Goal: Information Seeking & Learning: Learn about a topic

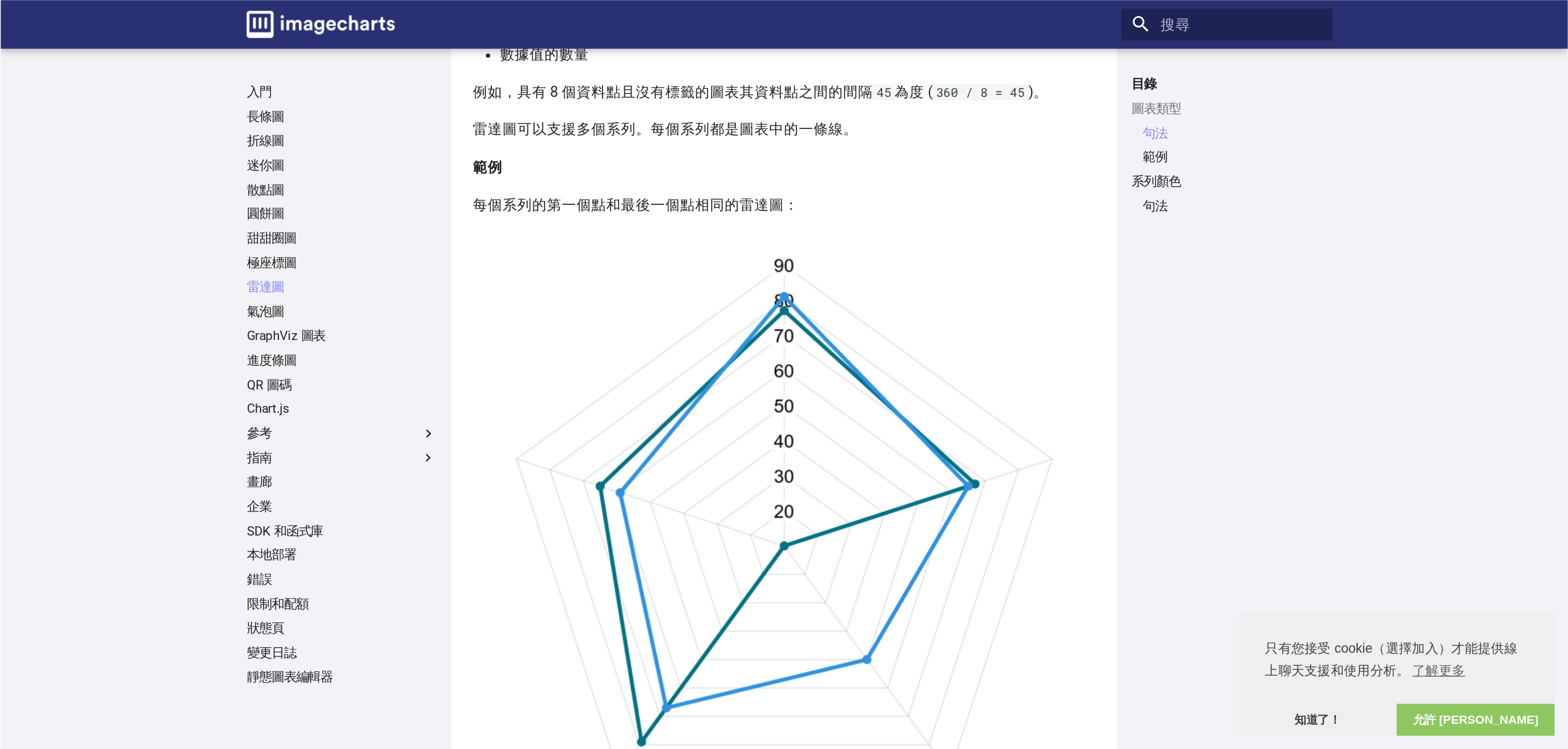
scroll to position [432, 0]
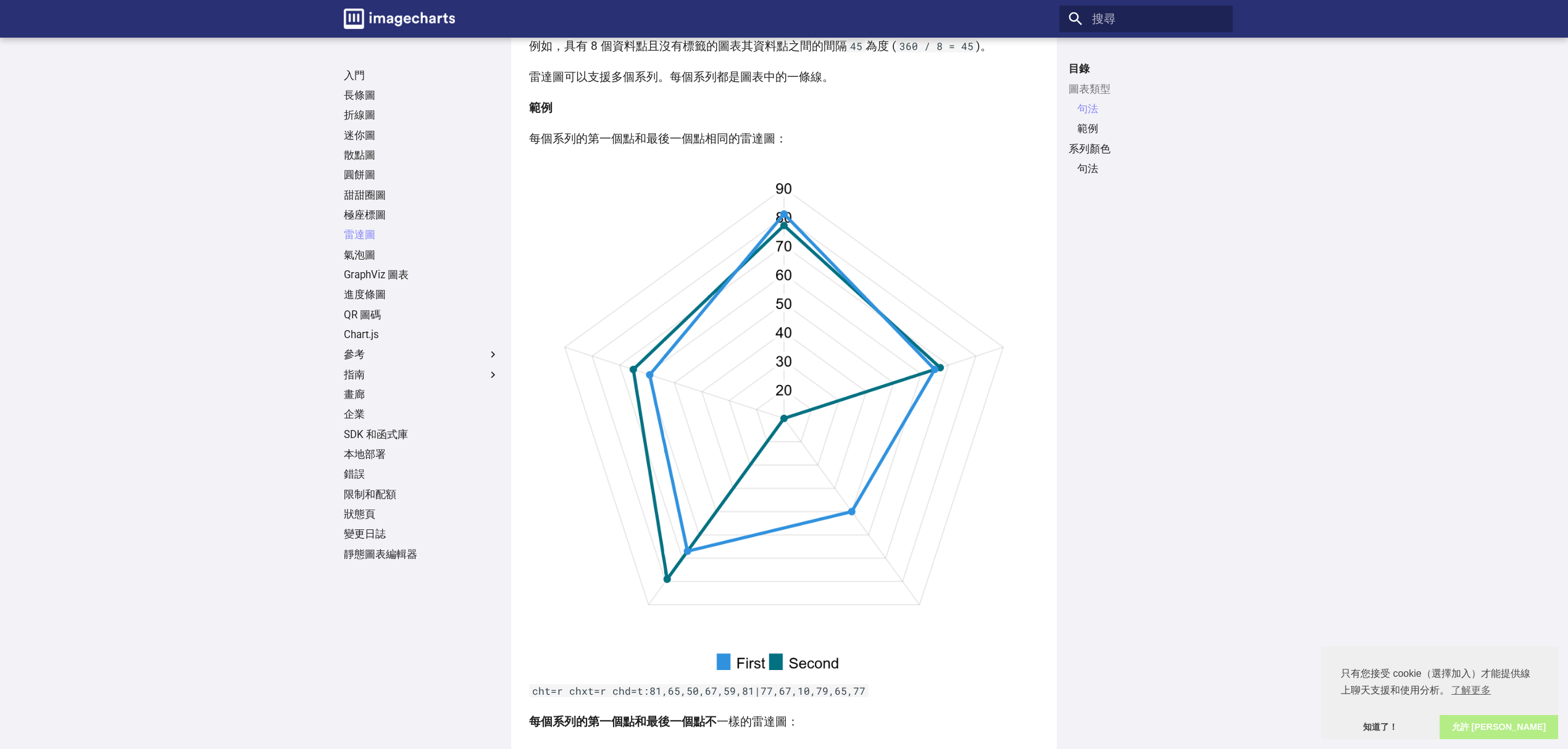
click at [1176, 561] on font "允許 [PERSON_NAME]" at bounding box center [1499, 726] width 94 height 10
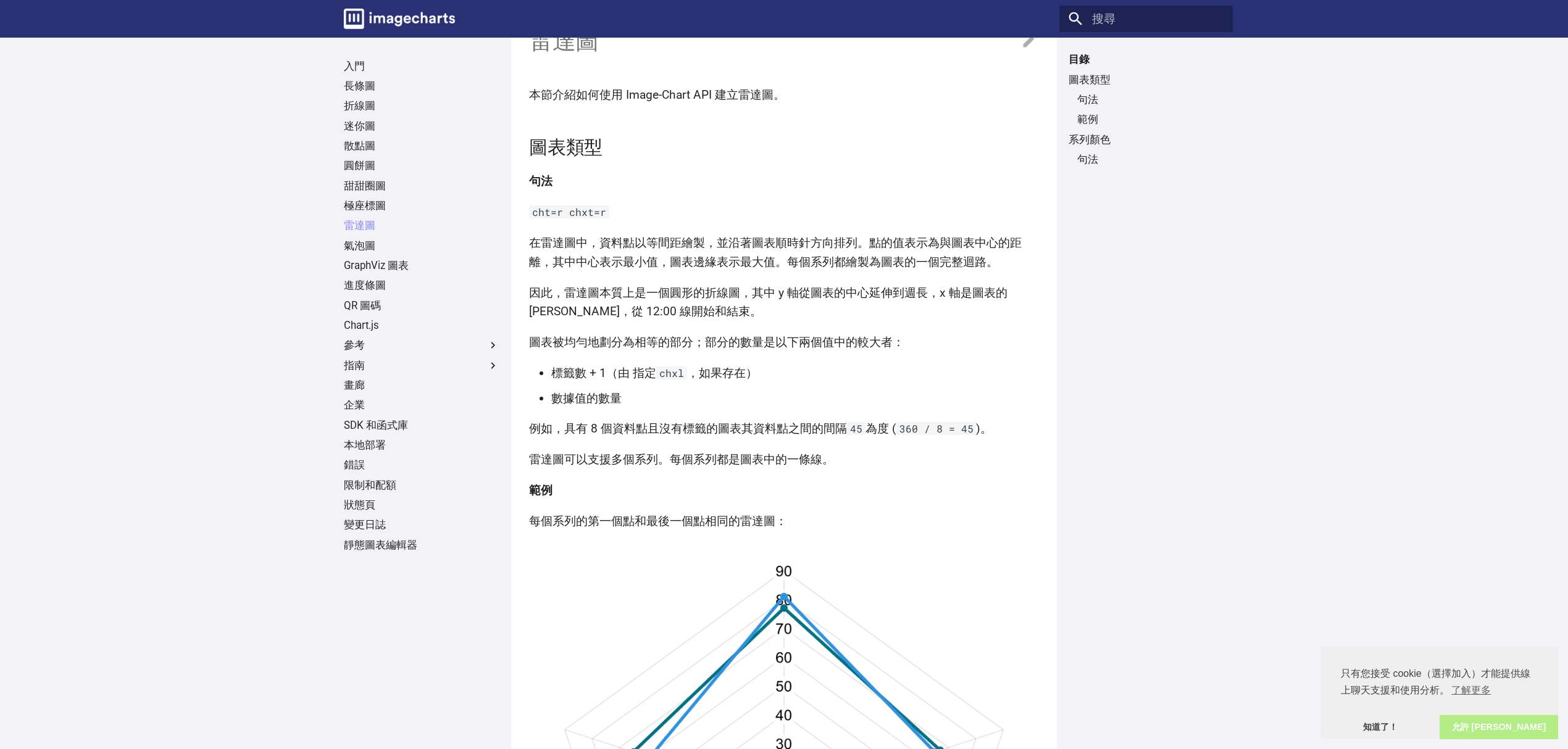
scroll to position [0, 0]
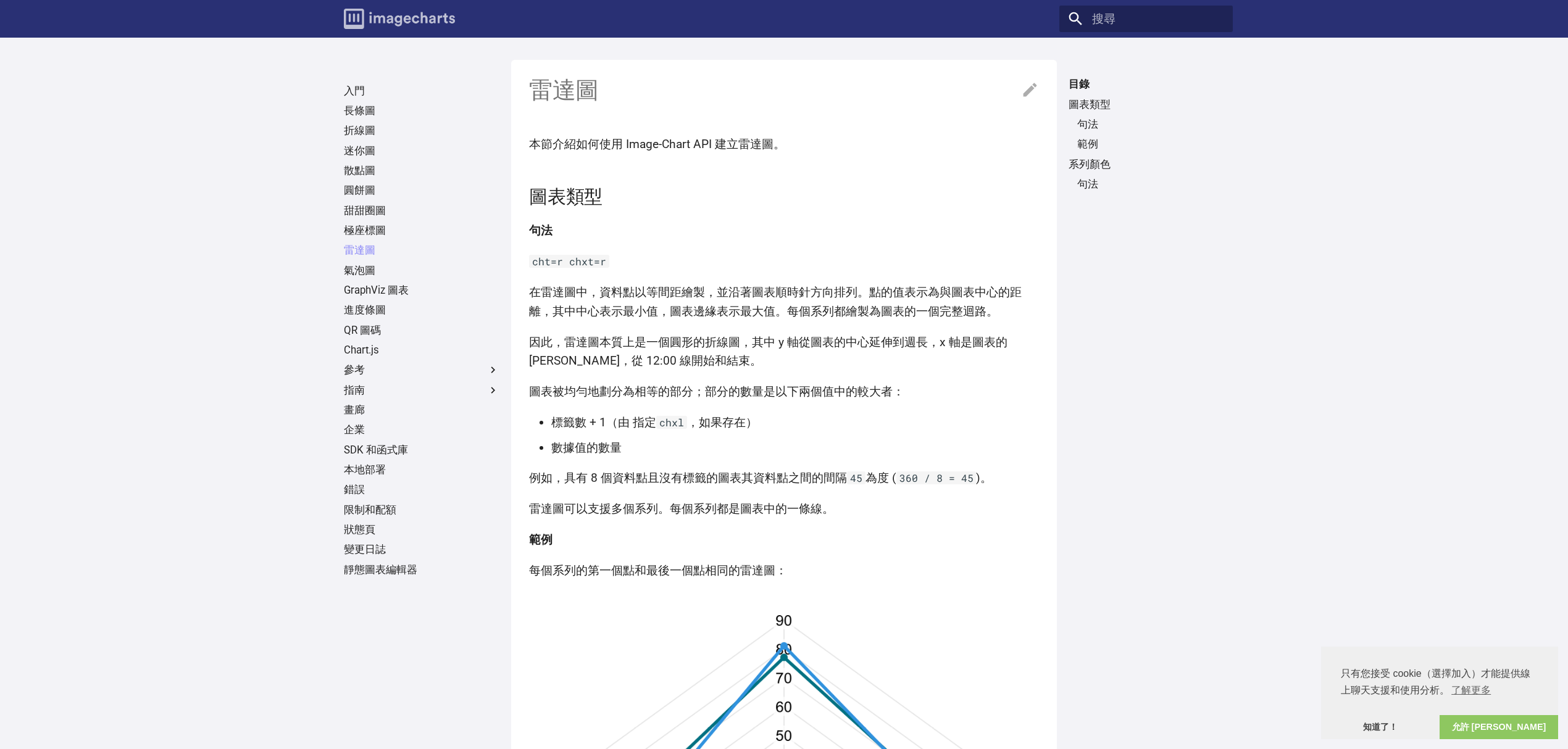
click at [344, 28] on img "圖像圖表文檔" at bounding box center [399, 18] width 111 height 20
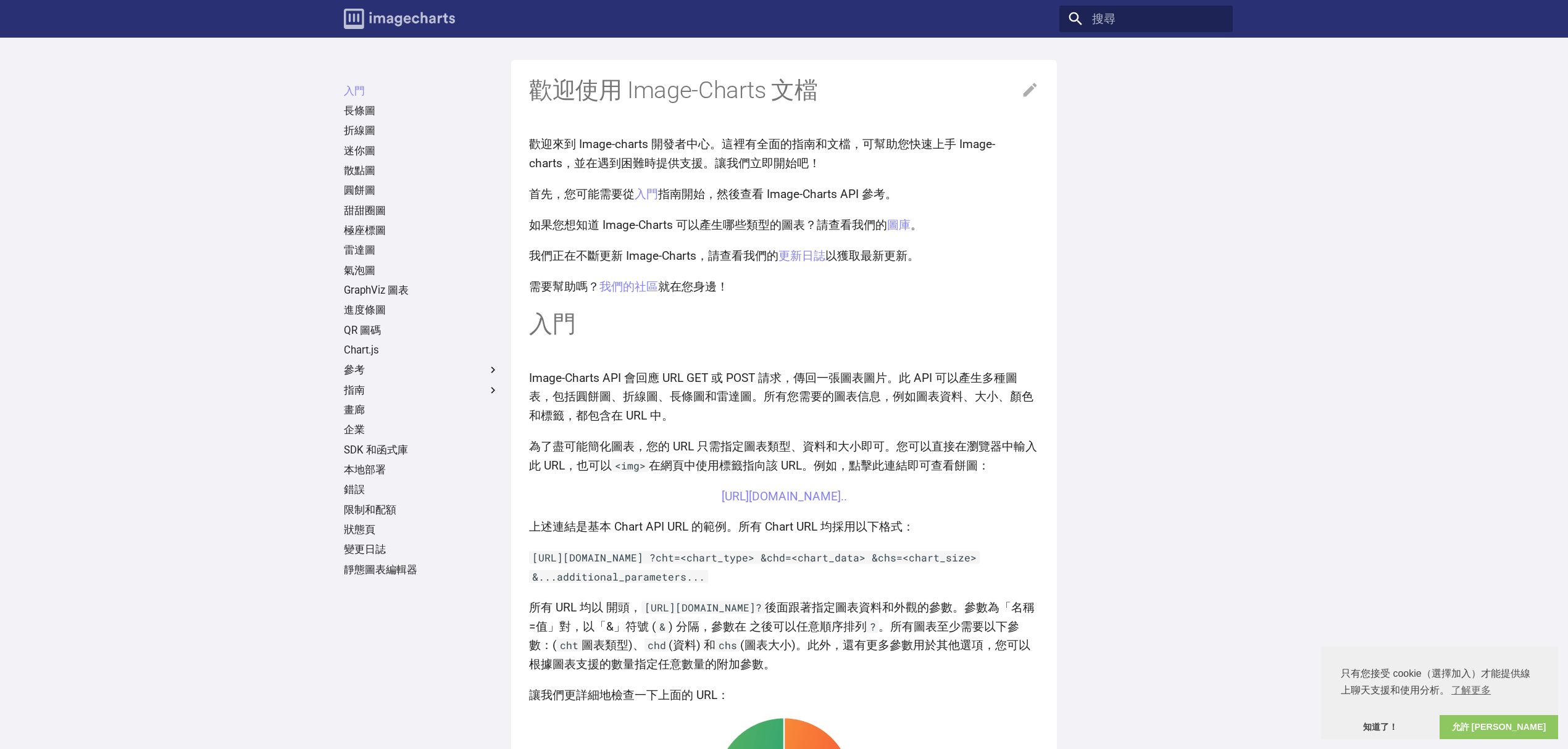
click at [344, 21] on img "圖像圖表文檔" at bounding box center [399, 18] width 111 height 20
